Goal: Information Seeking & Learning: Find contact information

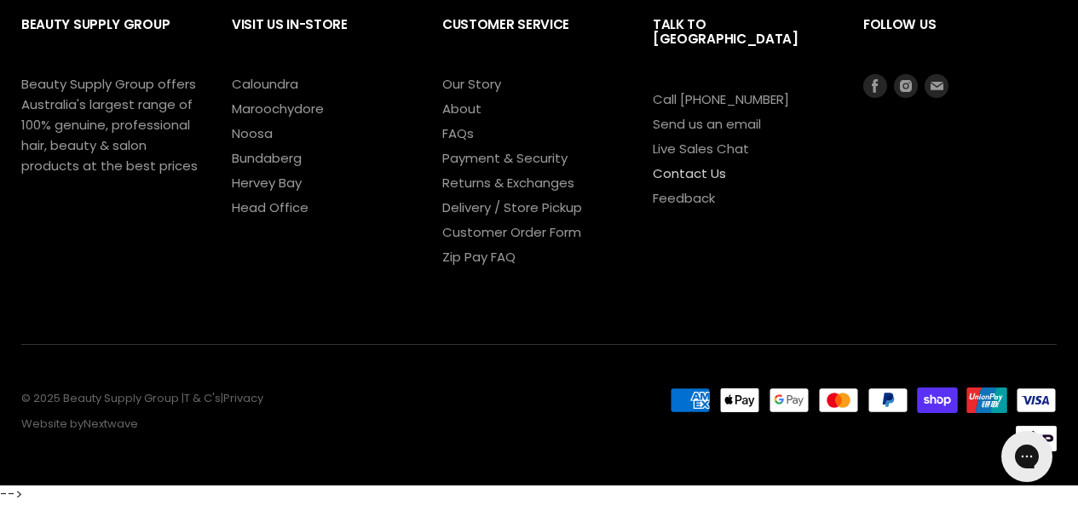
click at [678, 164] on link "Contact Us" at bounding box center [689, 173] width 73 height 18
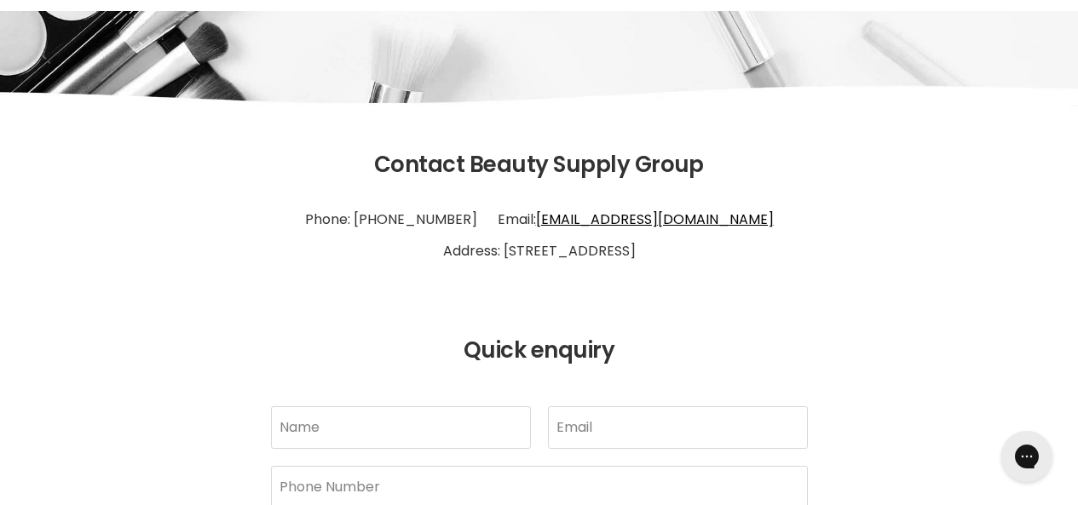
scroll to position [85, 0]
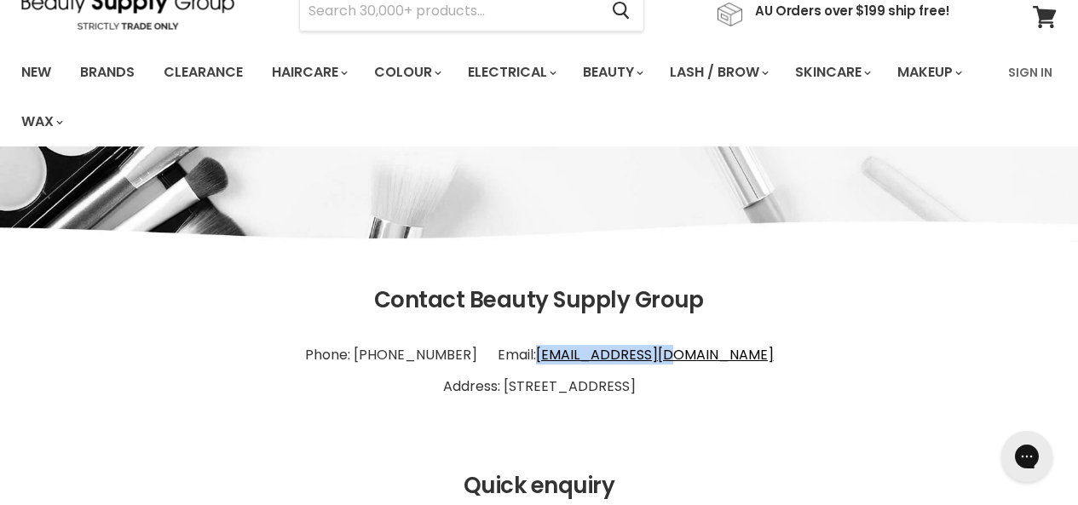
drag, startPoint x: 720, startPoint y: 355, endPoint x: 567, endPoint y: 353, distance: 153.4
click at [567, 353] on p "Phone: [PHONE_NUMBER] Email: [EMAIL_ADDRESS][DOMAIN_NAME] Address: [STREET_ADDR…" at bounding box center [538, 371] width 1035 height 78
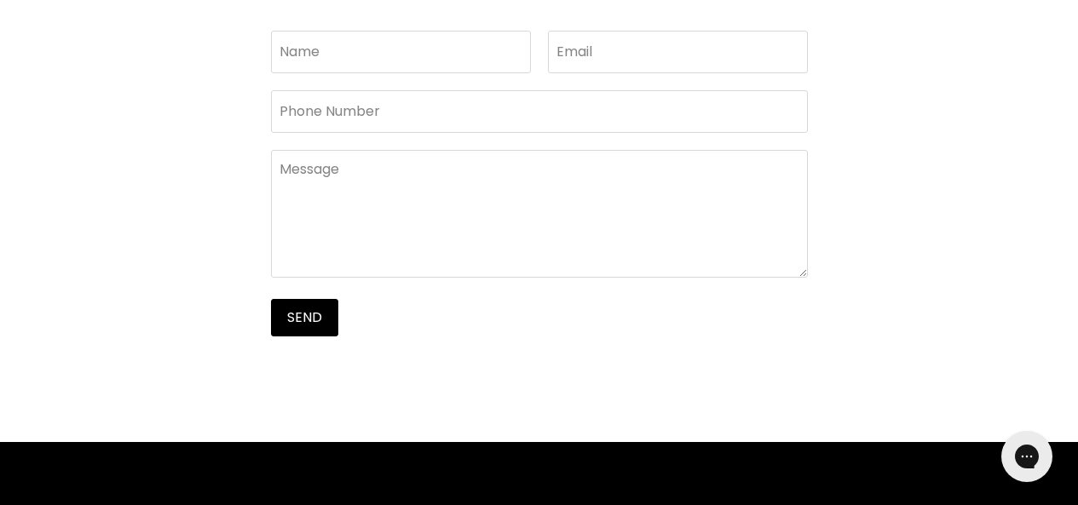
scroll to position [1106, 0]
